Goal: Obtain resource: Download file/media

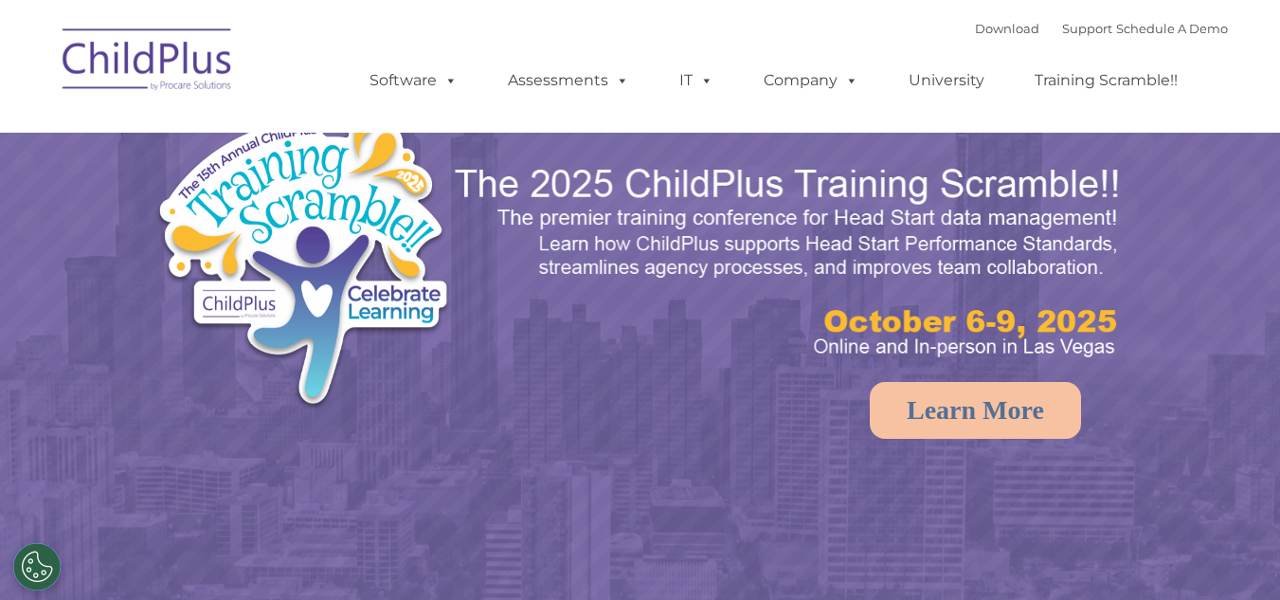
select select "MEDIUM"
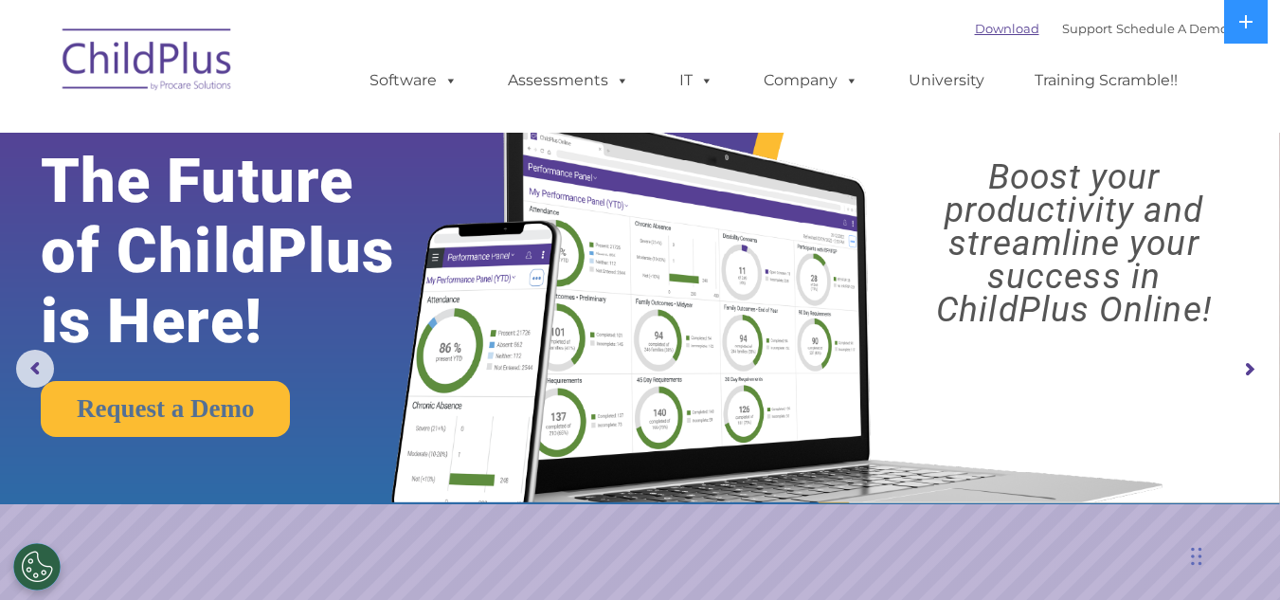
click at [981, 26] on link "Download" at bounding box center [1007, 28] width 64 height 15
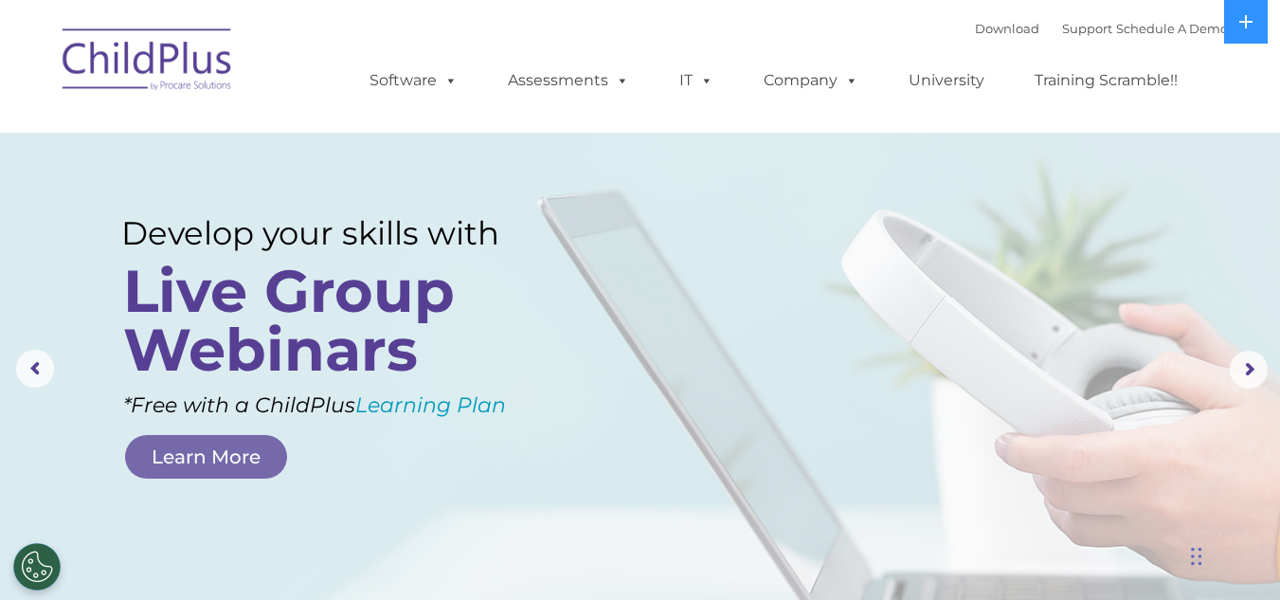
click at [172, 67] on img at bounding box center [147, 62] width 189 height 95
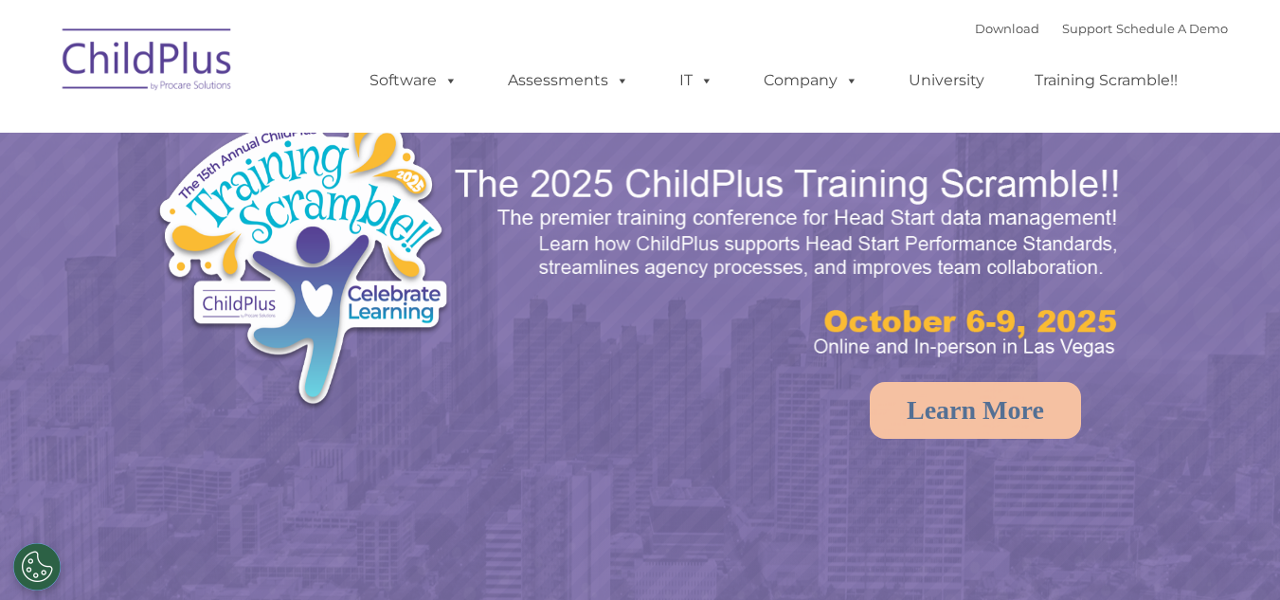
select select "MEDIUM"
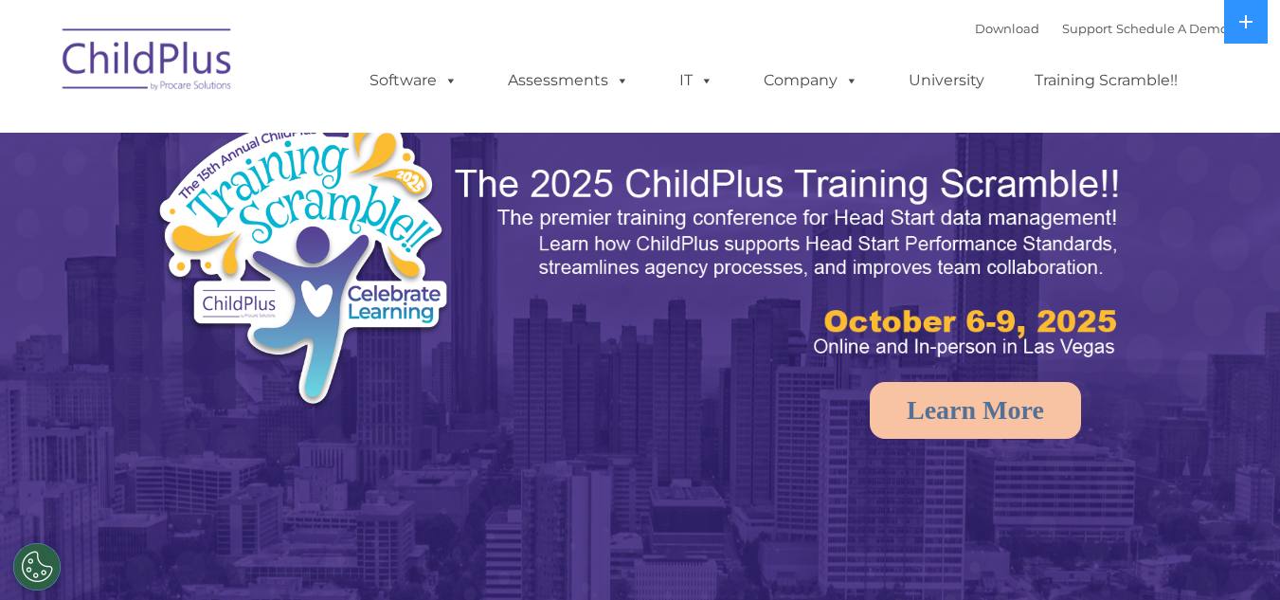
select select "MEDIUM"
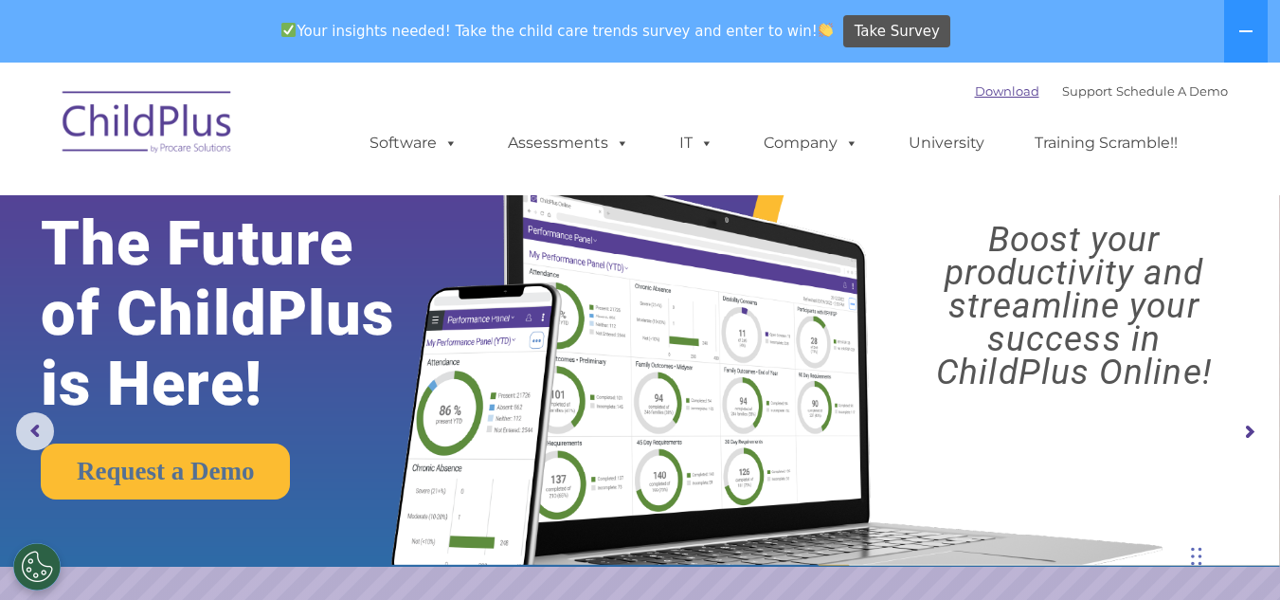
click at [975, 91] on link "Download" at bounding box center [1007, 90] width 64 height 15
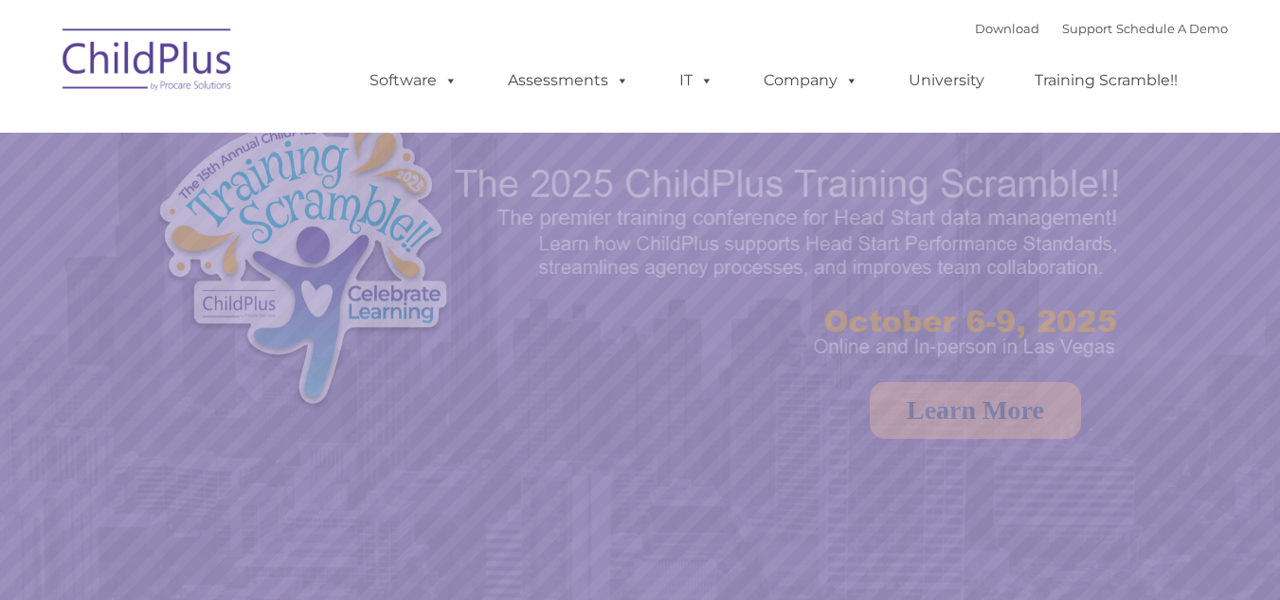
select select "MEDIUM"
